Goal: Task Accomplishment & Management: Manage account settings

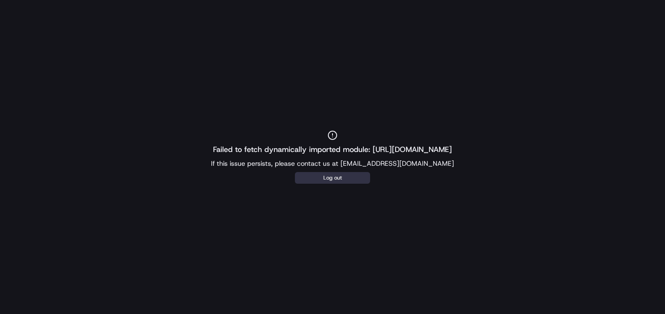
click at [312, 179] on button "Log out" at bounding box center [332, 178] width 75 height 12
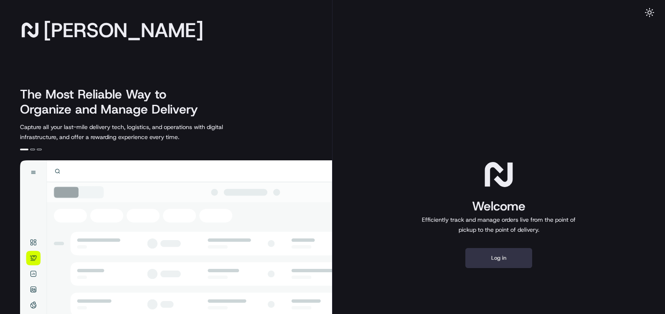
click at [517, 253] on button "Log in" at bounding box center [499, 258] width 67 height 20
